Goal: Task Accomplishment & Management: Use online tool/utility

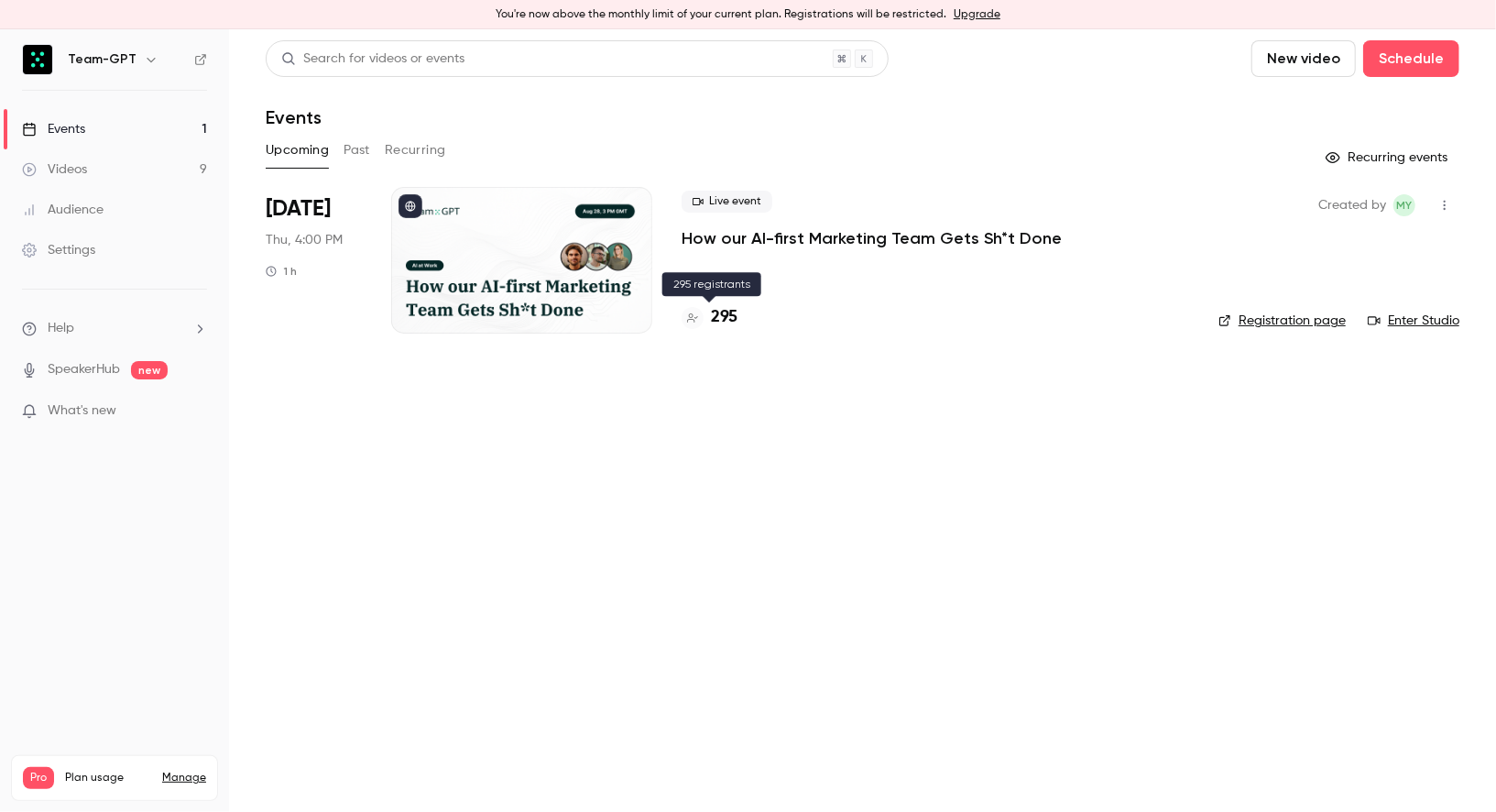
click at [714, 316] on h4 "295" at bounding box center [724, 318] width 26 height 25
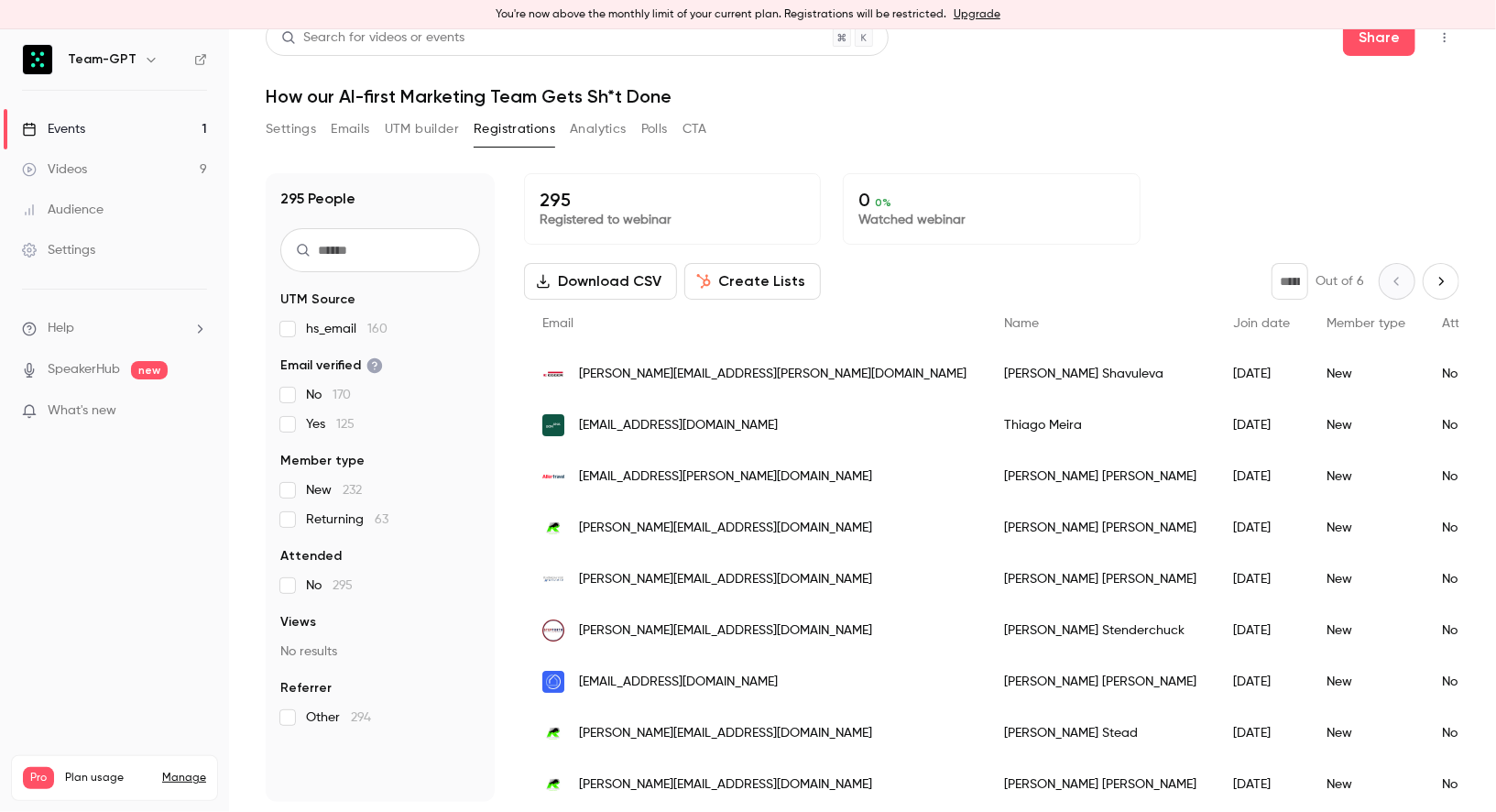
click at [1446, 290] on button "Next page" at bounding box center [1441, 281] width 37 height 37
type input "*"
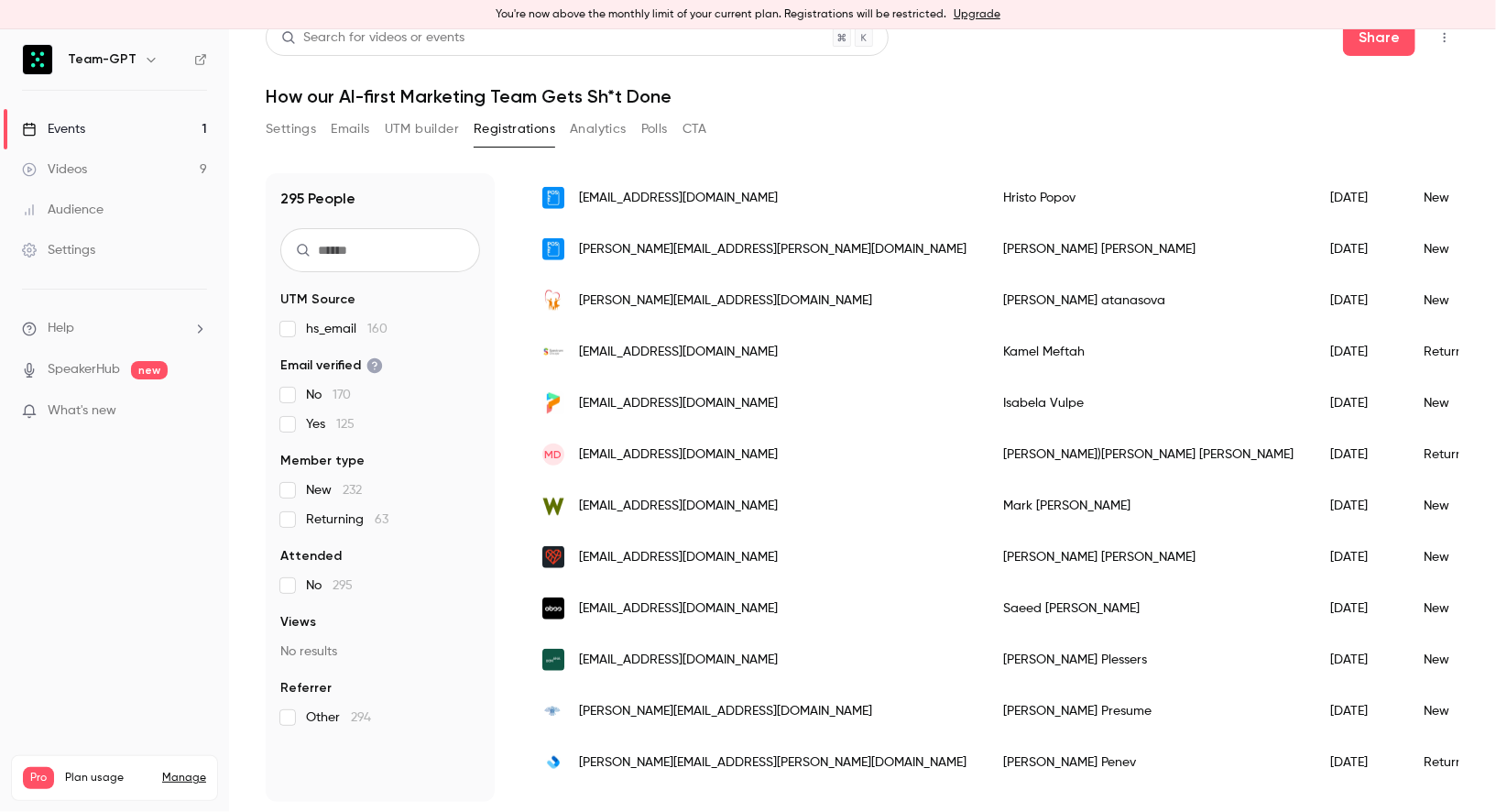
scroll to position [1152, 0]
click at [346, 246] on input "text" at bounding box center [380, 250] width 200 height 44
type input "*"
type input "*********"
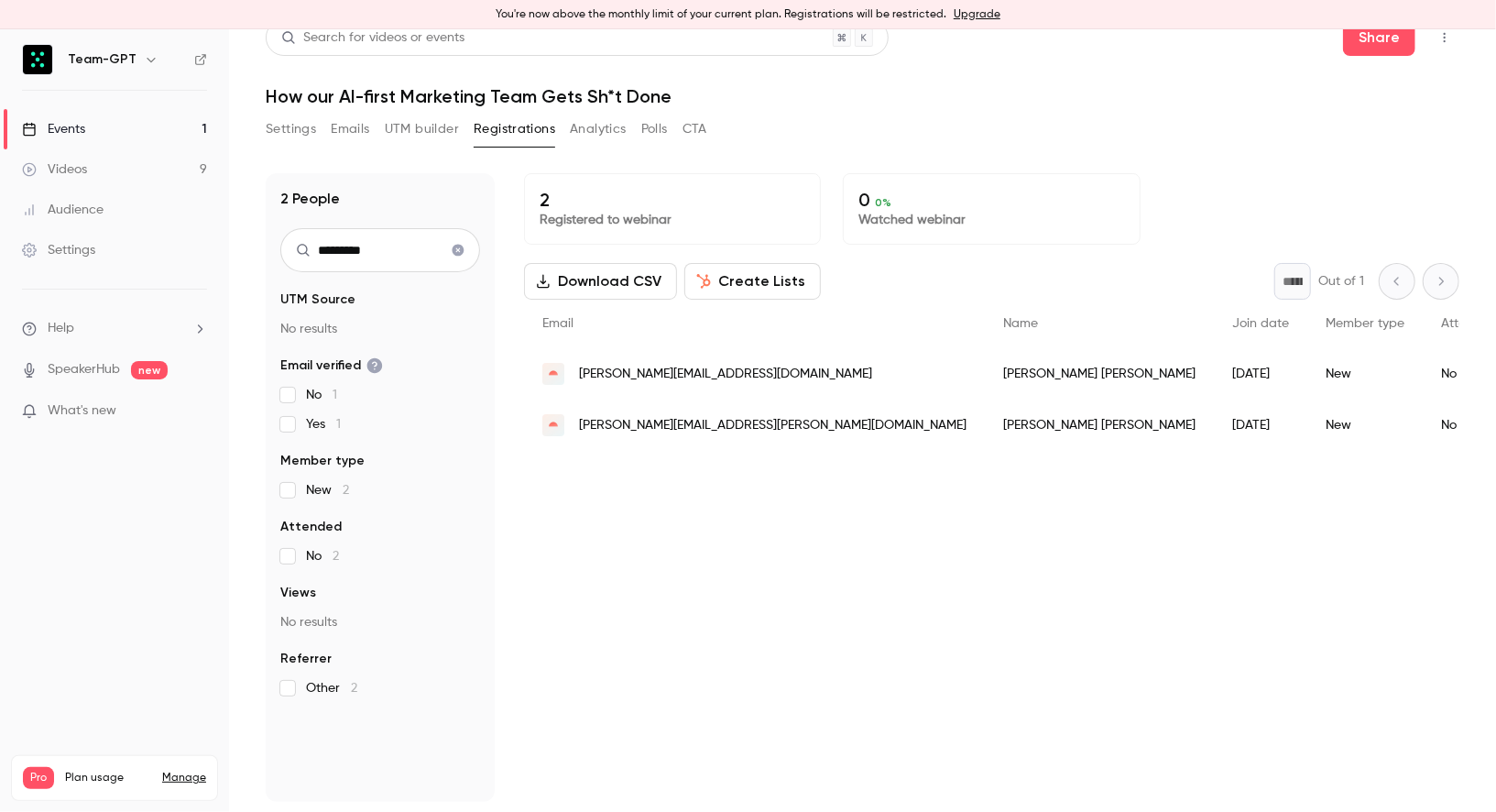
scroll to position [0, 0]
